Goal: Task Accomplishment & Management: Use online tool/utility

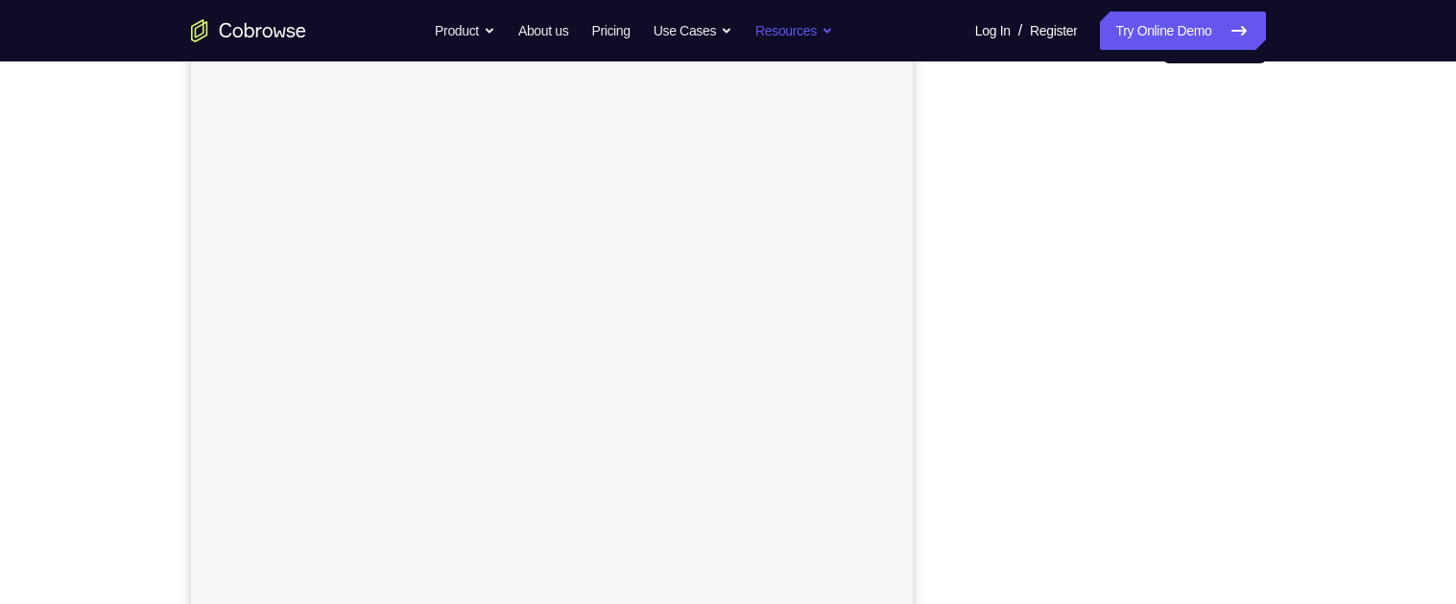
scroll to position [226, 0]
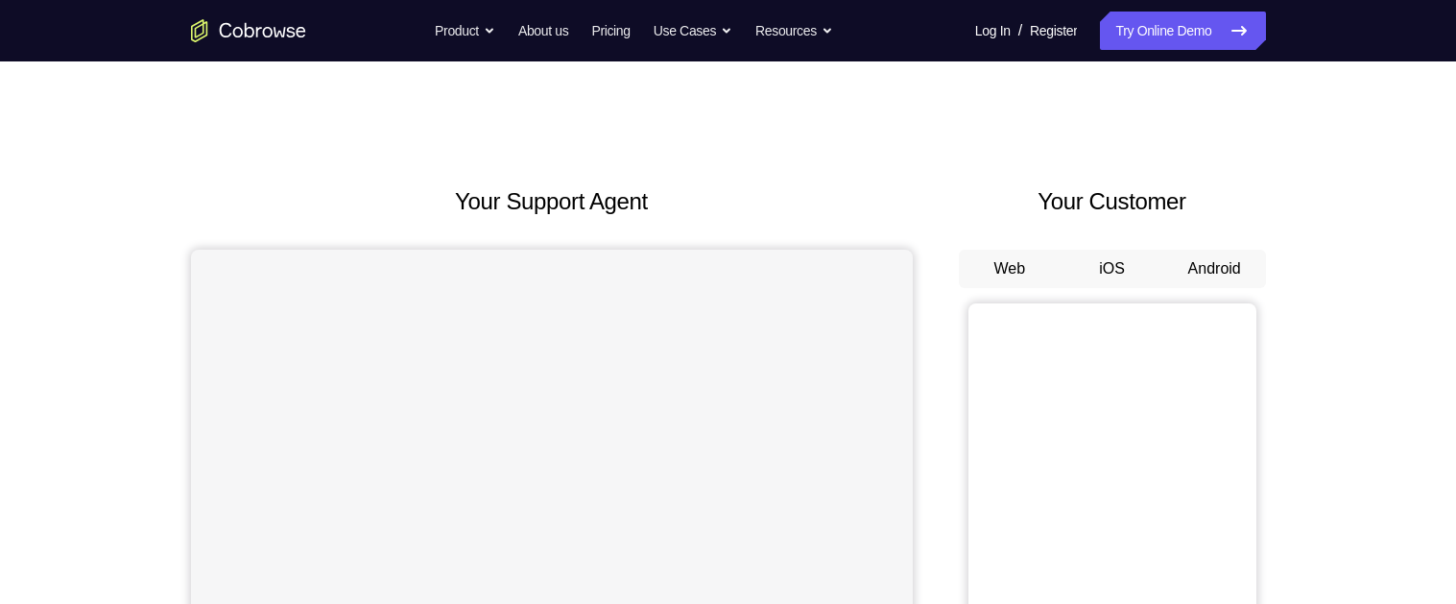
click at [1013, 284] on button "Web" at bounding box center [1010, 269] width 103 height 38
click at [1228, 268] on button "Android" at bounding box center [1215, 269] width 103 height 38
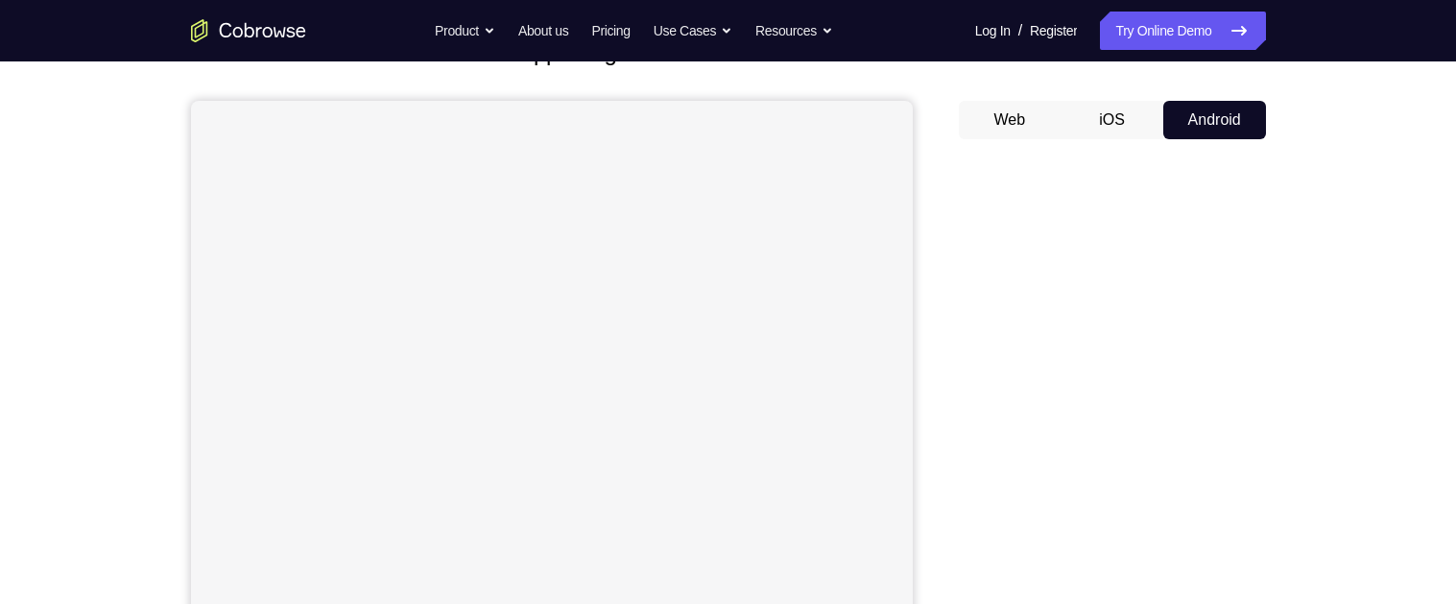
scroll to position [151, 0]
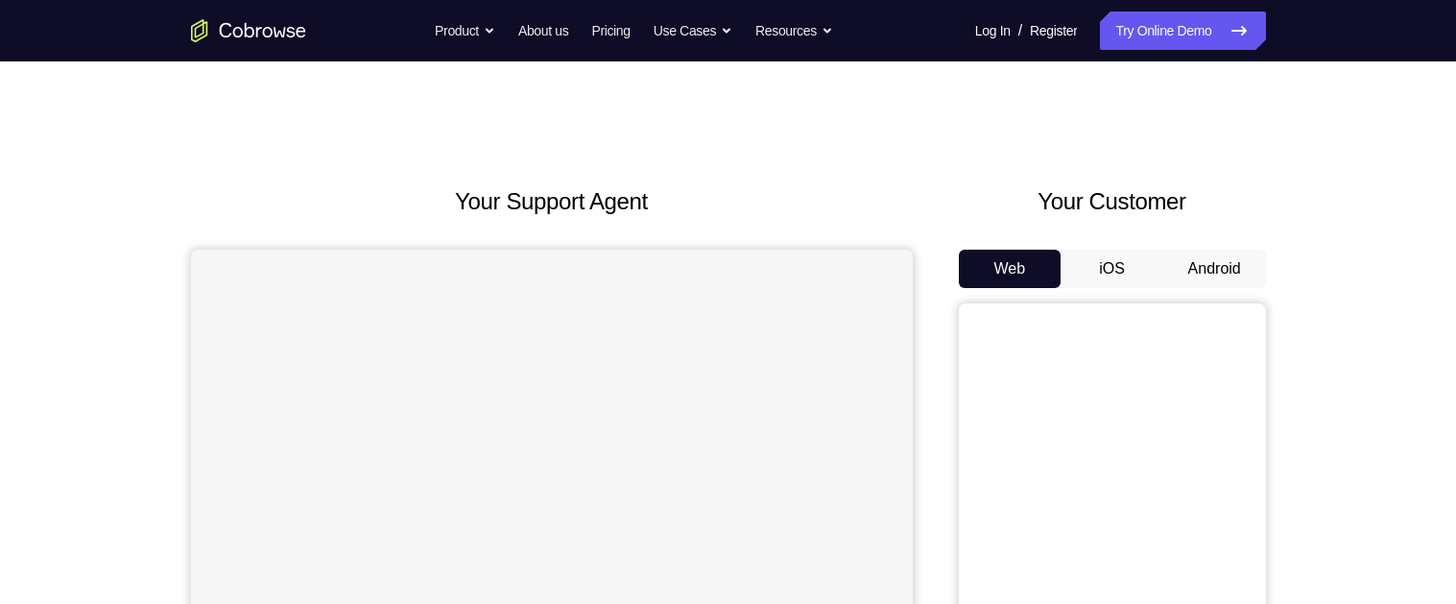
click at [1189, 250] on button "Android" at bounding box center [1215, 269] width 103 height 38
click at [1245, 260] on button "Android" at bounding box center [1215, 269] width 103 height 38
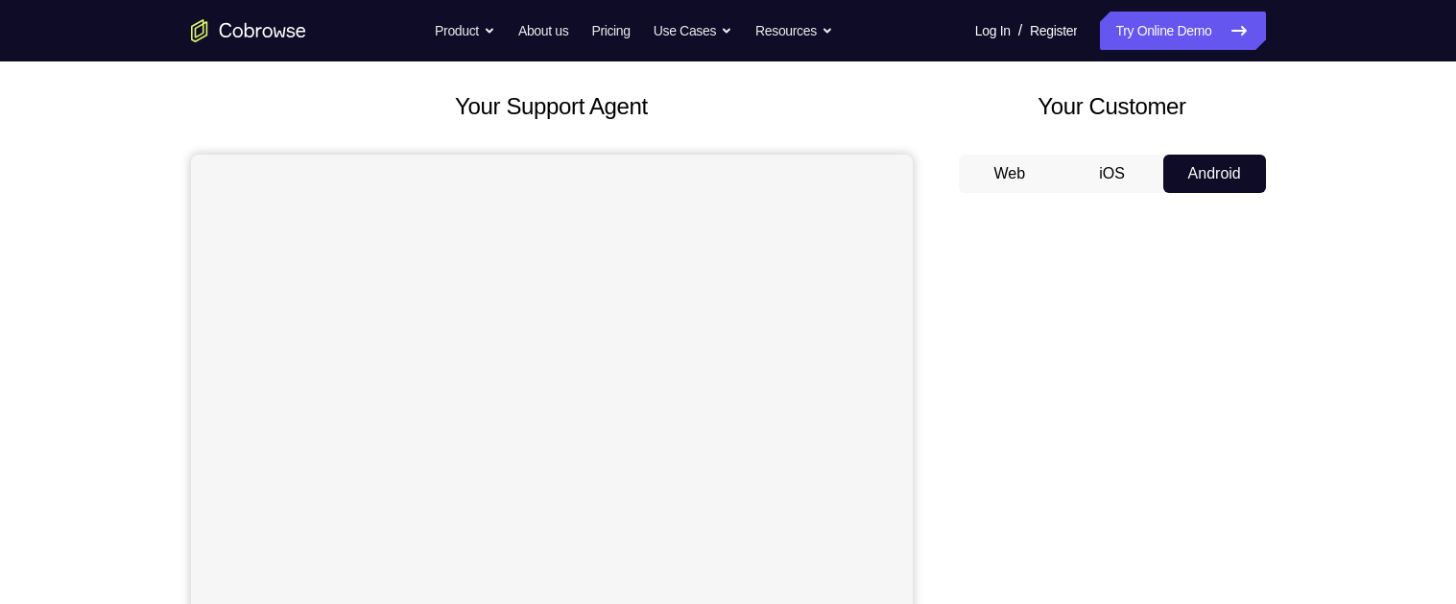
scroll to position [123, 0]
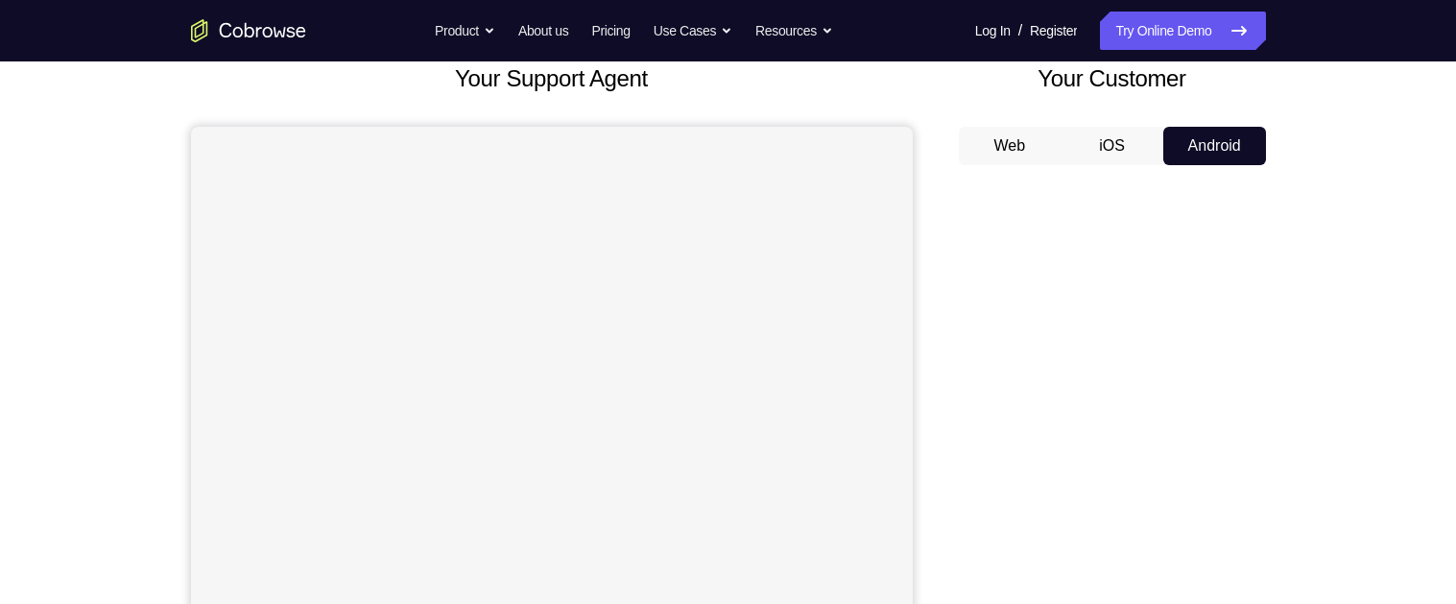
click at [1348, 336] on div "Your Support Agent Your Customer Web iOS Android Next Steps We’d be happy to gi…" at bounding box center [728, 572] width 1456 height 1266
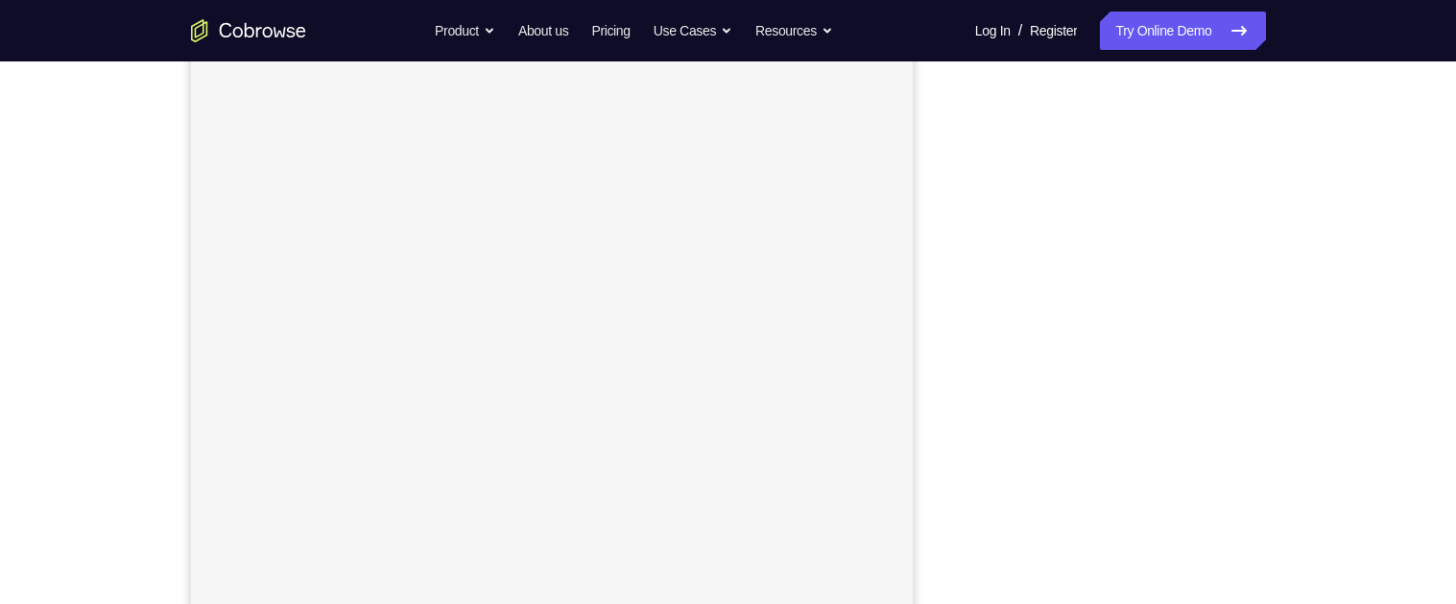
scroll to position [262, 0]
click at [1191, 38] on link "Try Online Demo" at bounding box center [1182, 31] width 165 height 38
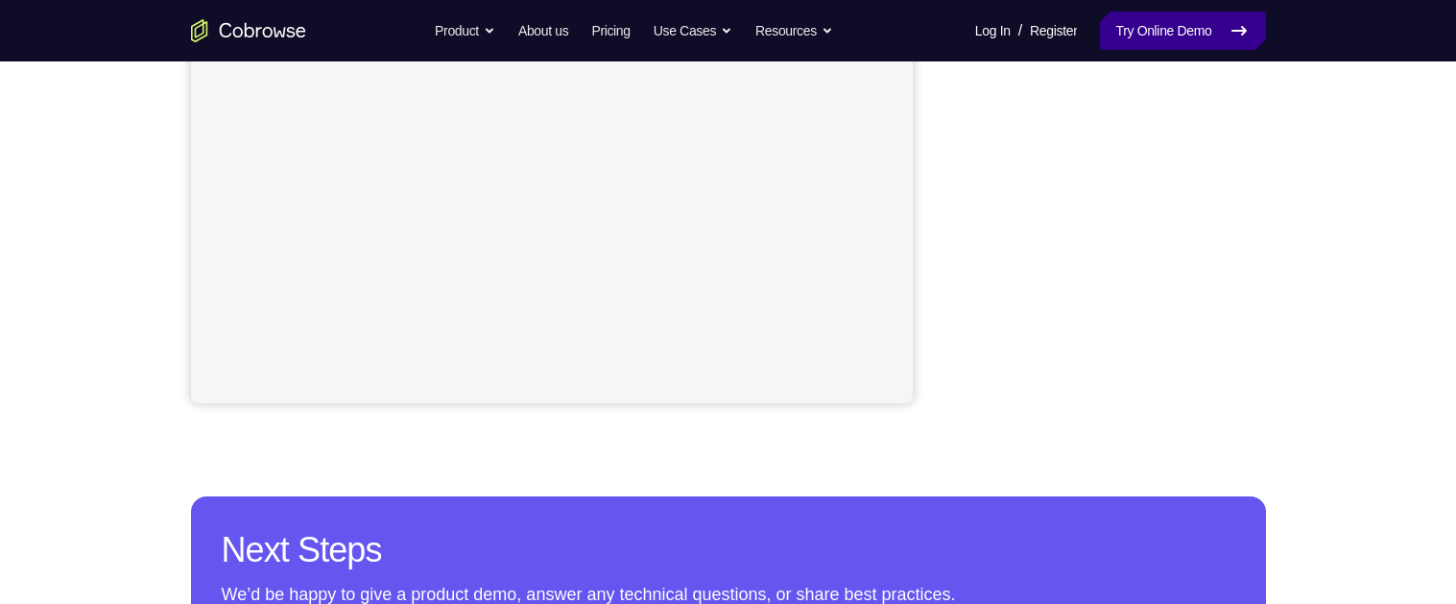
scroll to position [489, 0]
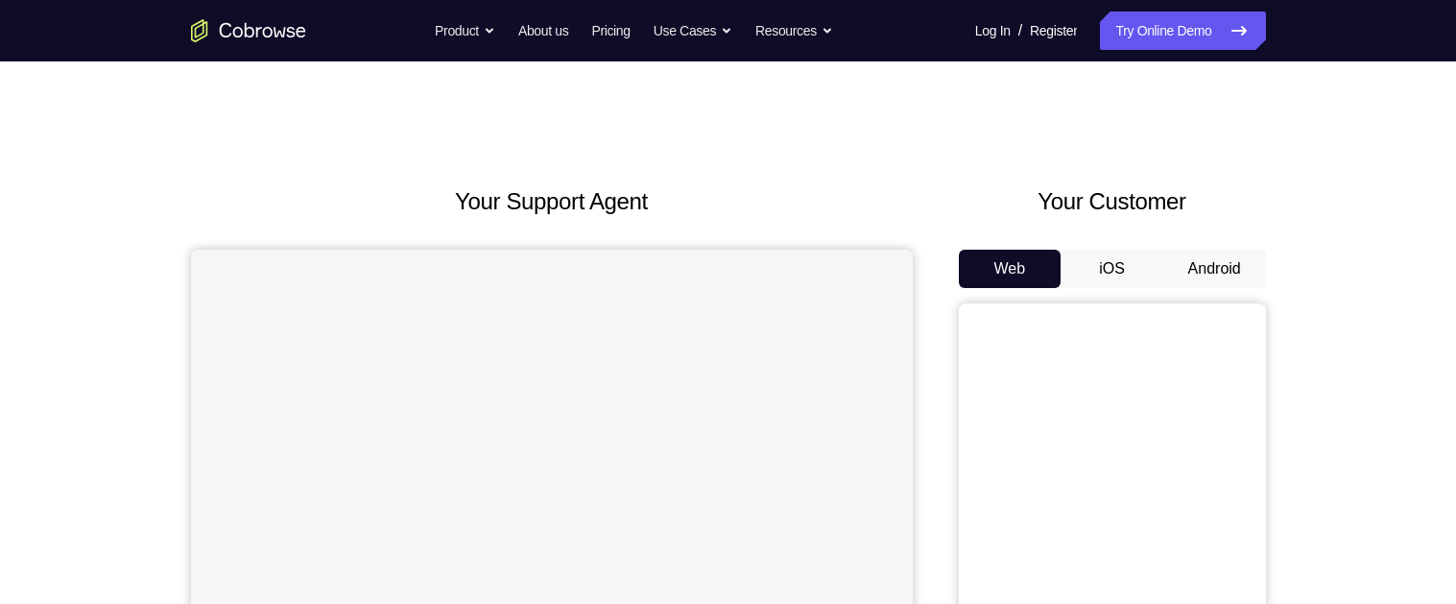
click at [1193, 252] on button "Android" at bounding box center [1215, 269] width 103 height 38
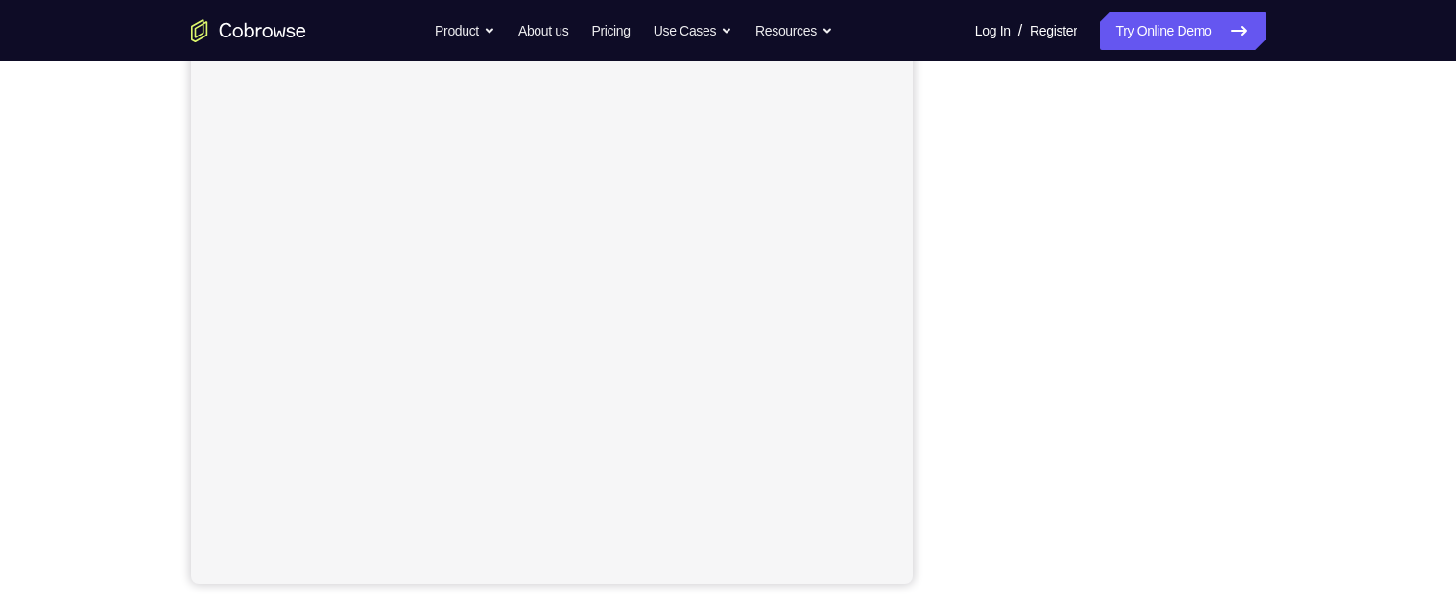
scroll to position [310, 0]
click at [1286, 298] on div "Your Support Agent Your Customer Web iOS Android Next Steps We’d be happy to gi…" at bounding box center [728, 384] width 1229 height 1266
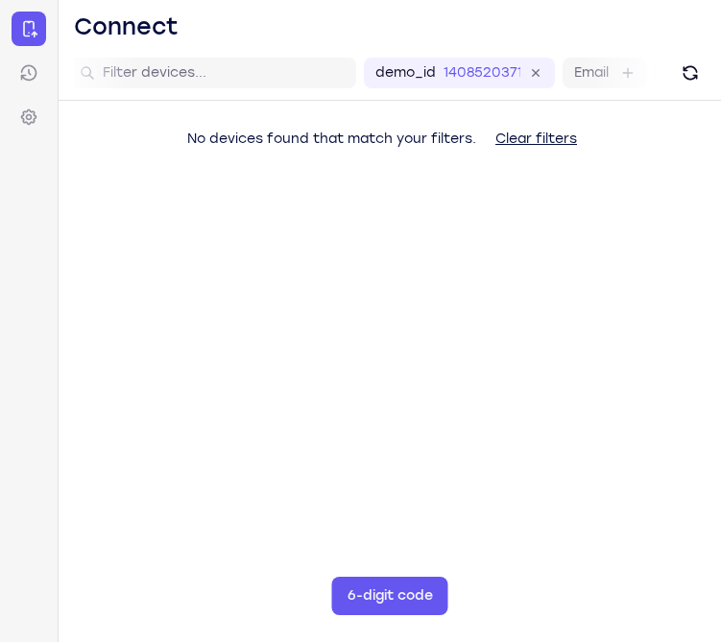
scroll to position [0, 7]
